Goal: Complete application form: Complete application form

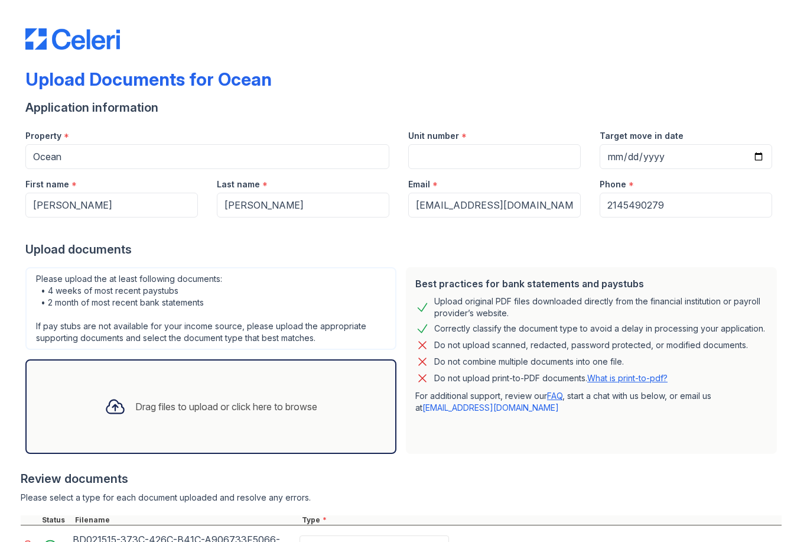
select select "bank_statement"
select select "paystub"
select select "other"
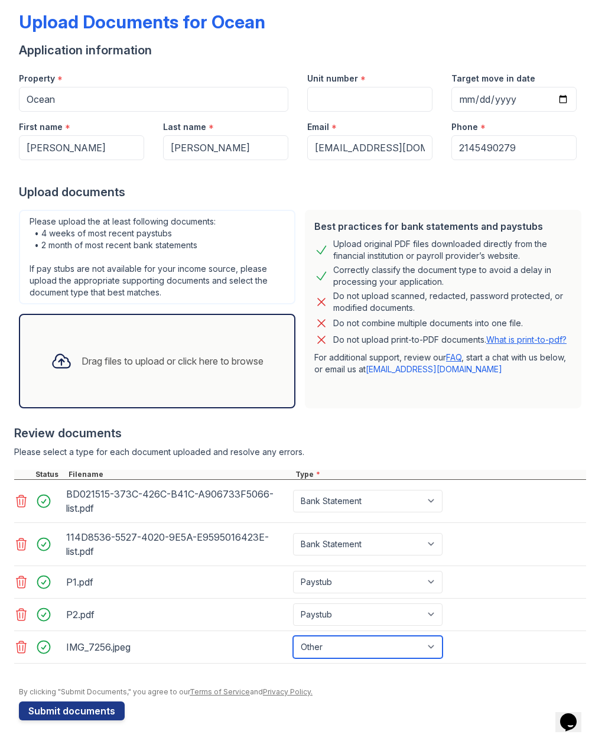
scroll to position [57, 0]
click at [66, 369] on icon at bounding box center [61, 360] width 21 height 21
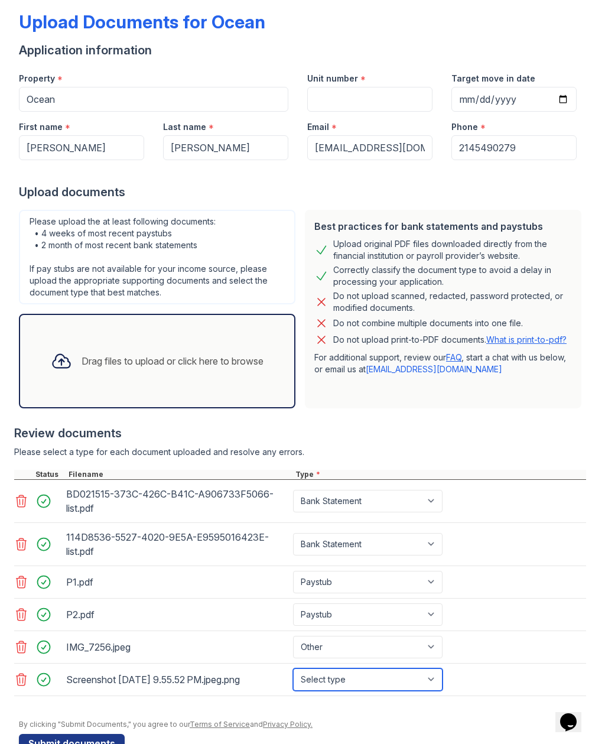
click at [415, 541] on select "Select type Paystub Bank Statement Offer Letter Tax Documents Benefit Award Let…" at bounding box center [367, 679] width 149 height 22
select select "tax_documents"
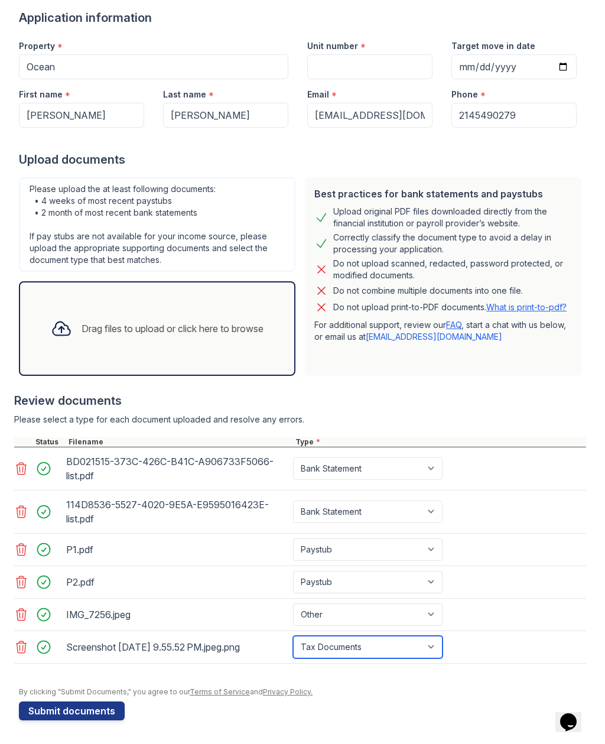
scroll to position [90, 0]
click at [108, 541] on button "Submit documents" at bounding box center [72, 710] width 106 height 19
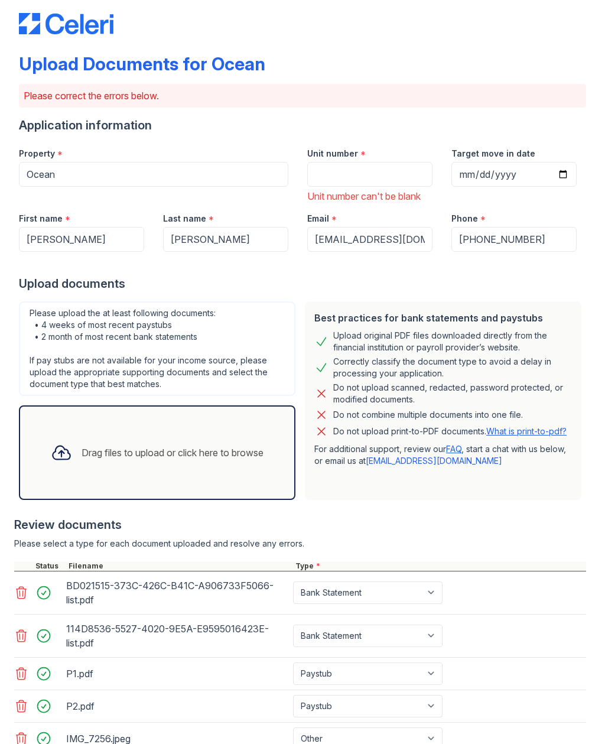
scroll to position [35, 0]
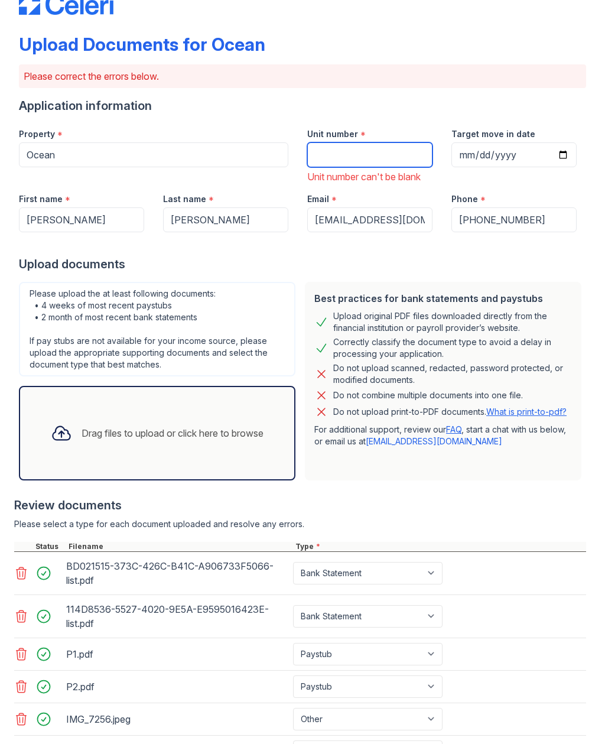
click at [392, 147] on input "Unit number" at bounding box center [369, 154] width 125 height 25
type input "3406"
click at [589, 488] on div "Upload Documents for Ocean Please correct the errors below. Application informa…" at bounding box center [302, 337] width 605 height 744
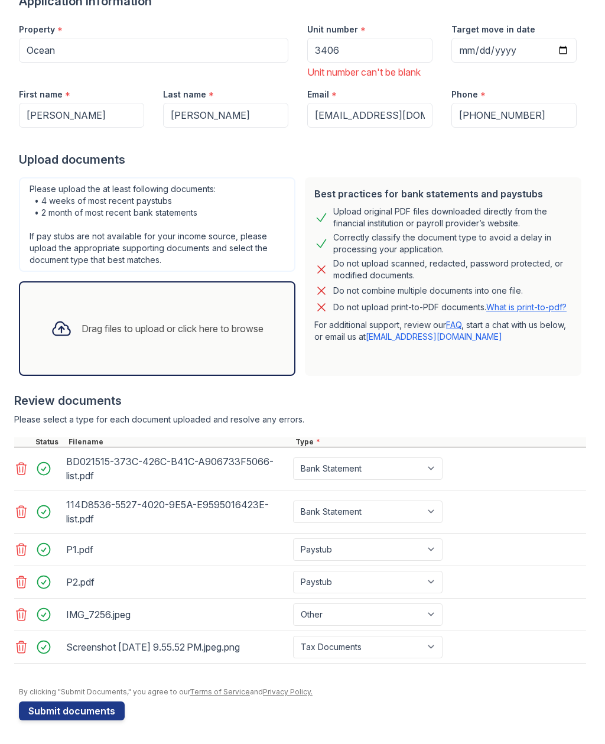
scroll to position [139, 0]
click at [92, 541] on button "Submit documents" at bounding box center [72, 710] width 106 height 19
